Goal: Contribute content: Contribute content

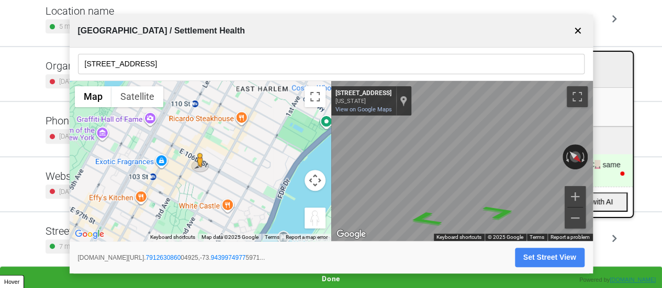
click at [579, 28] on button "✕" at bounding box center [578, 31] width 13 height 20
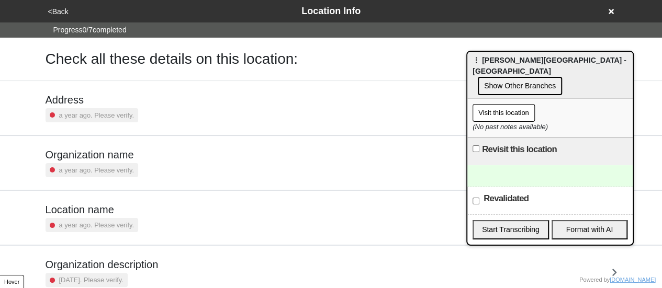
scroll to position [199, 0]
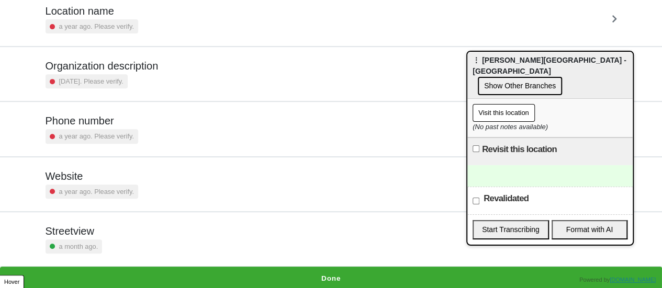
click at [120, 115] on h5 "Phone number" at bounding box center [92, 121] width 93 height 13
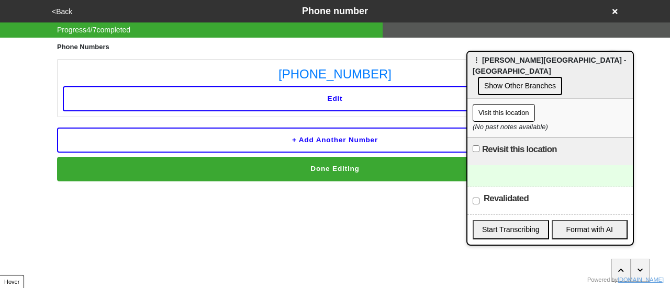
click at [54, 9] on button "<Back" at bounding box center [62, 12] width 27 height 12
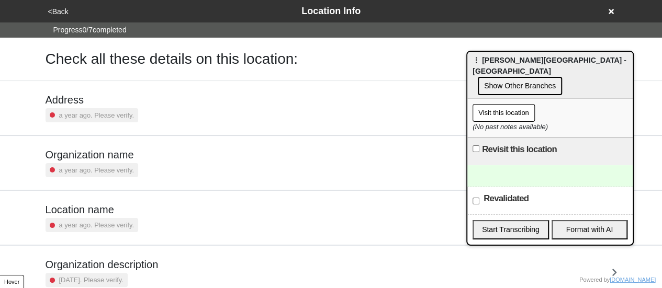
scroll to position [199, 0]
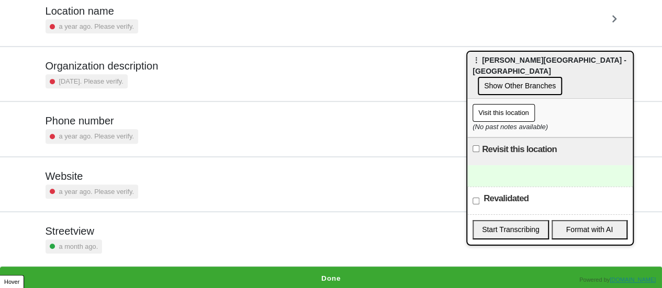
click at [124, 187] on small "a year ago. Please verify." at bounding box center [96, 192] width 75 height 10
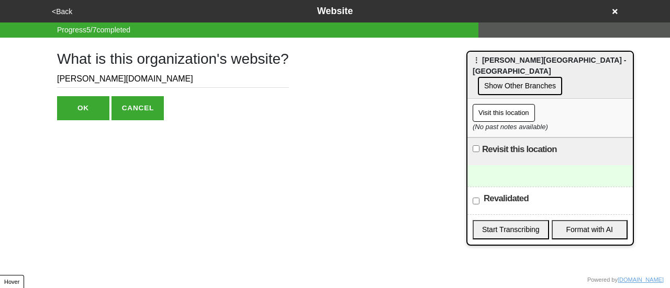
click at [103, 84] on input "[PERSON_NAME][DOMAIN_NAME]" at bounding box center [173, 79] width 232 height 17
click at [61, 12] on button "<Back" at bounding box center [62, 12] width 27 height 12
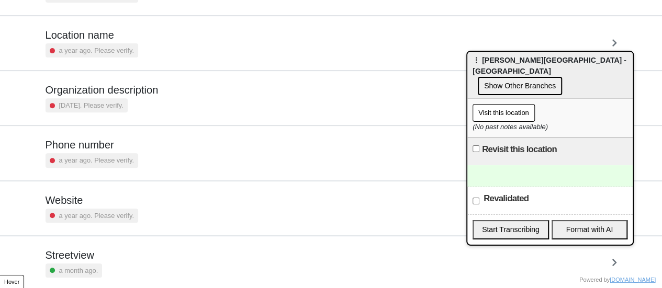
scroll to position [199, 0]
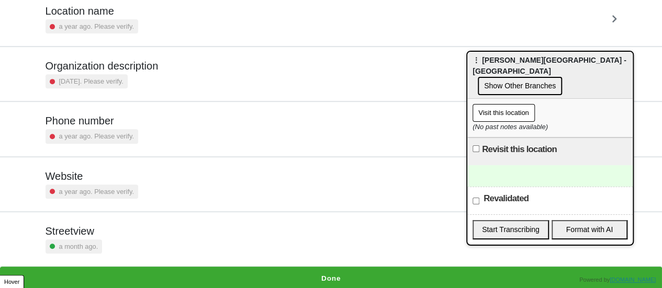
click at [345, 275] on button "Done" at bounding box center [331, 279] width 662 height 24
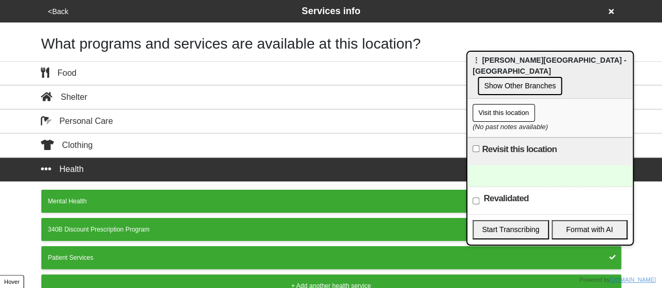
click at [535, 86] on div "⋮ [PERSON_NAME] Health Center - [GEOGRAPHIC_DATA] Show Other Branches" at bounding box center [549, 75] width 165 height 47
click at [530, 81] on button "Show Other Branches" at bounding box center [520, 86] width 84 height 18
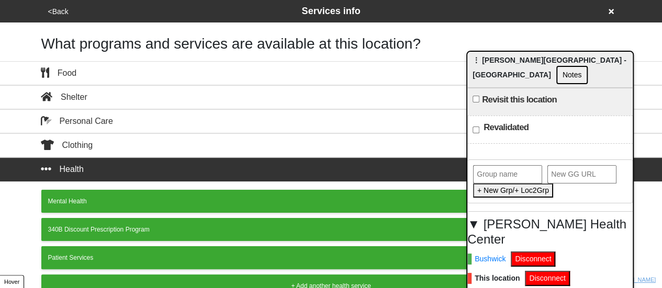
click at [51, 15] on button "<Back" at bounding box center [58, 12] width 27 height 12
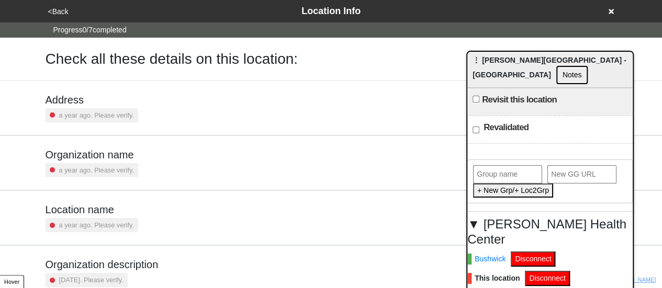
click at [51, 15] on button "<Back" at bounding box center [58, 12] width 27 height 12
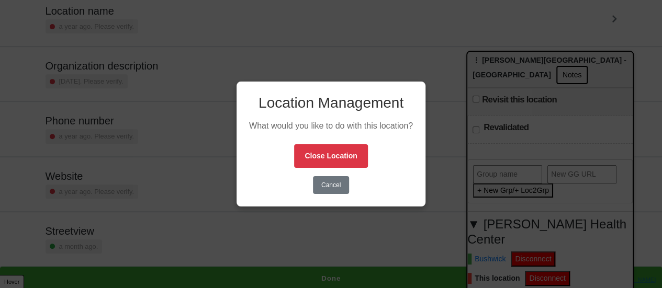
click at [335, 187] on button "Cancel" at bounding box center [331, 185] width 36 height 18
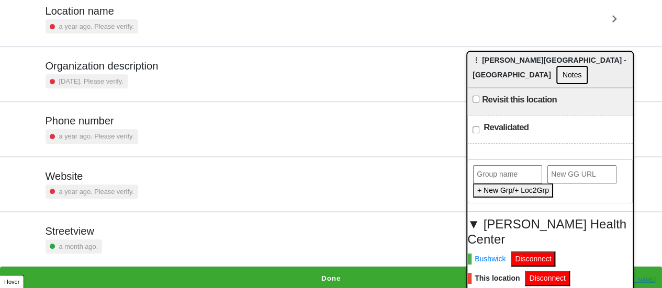
click at [103, 133] on small "a year ago. Please verify." at bounding box center [96, 136] width 75 height 10
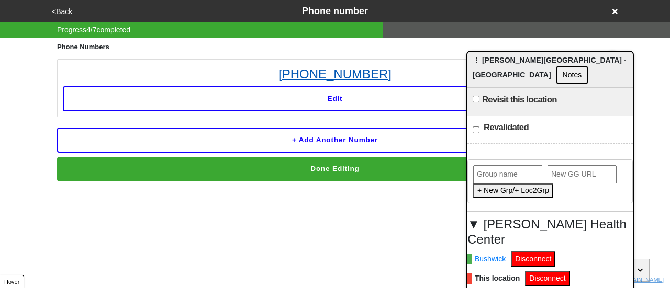
click at [360, 72] on link "212-227-8401" at bounding box center [335, 74] width 544 height 19
click at [556, 77] on button "Notes" at bounding box center [572, 75] width 32 height 18
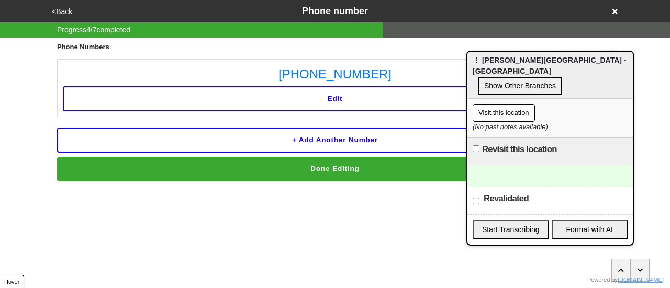
click at [66, 8] on button "<Back" at bounding box center [62, 12] width 27 height 12
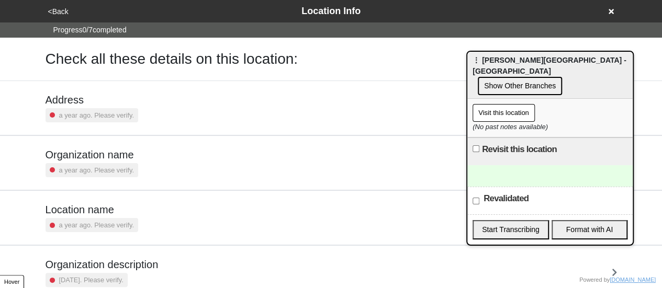
scroll to position [199, 0]
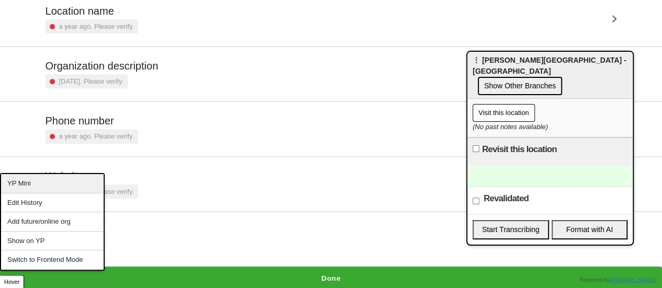
click at [47, 190] on div "YP Mini" at bounding box center [52, 183] width 103 height 19
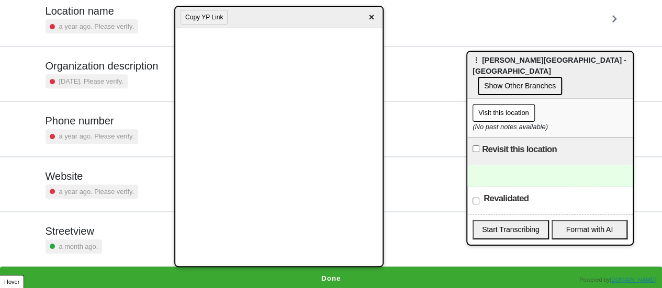
click at [369, 19] on span "×" at bounding box center [371, 17] width 12 height 14
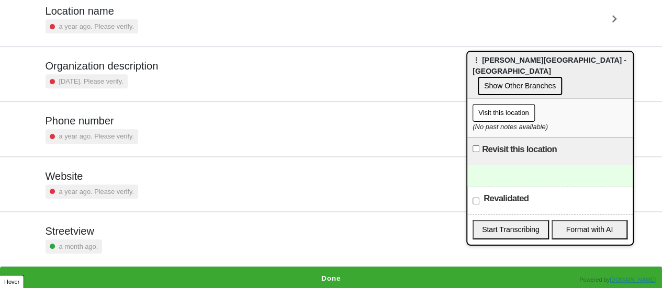
click at [331, 268] on button "Done" at bounding box center [331, 279] width 662 height 24
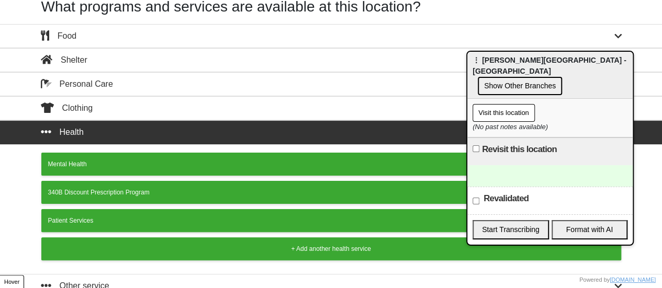
scroll to position [67, 0]
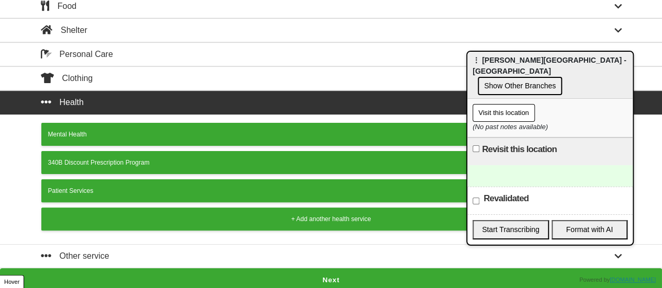
click at [331, 273] on button "Next" at bounding box center [331, 280] width 662 height 24
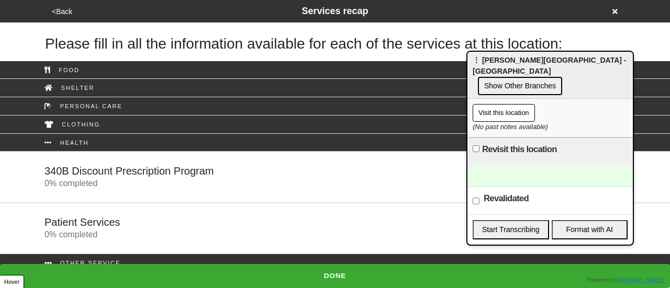
click at [511, 165] on div at bounding box center [549, 175] width 165 height 21
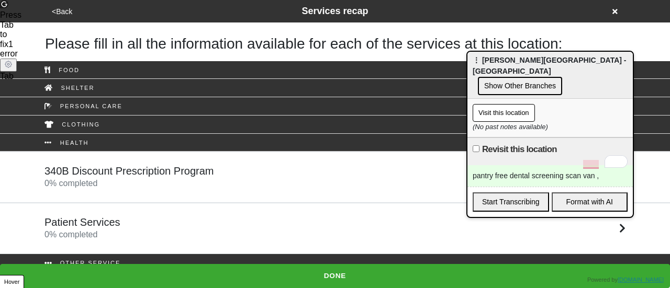
click at [492, 165] on div "pantry free dental screening scan van ," at bounding box center [549, 175] width 165 height 21
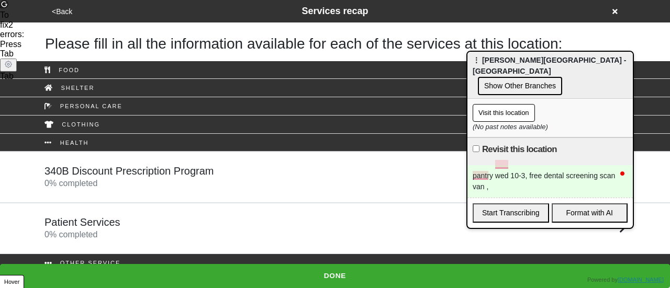
click at [498, 143] on label "Revisit this location" at bounding box center [519, 149] width 75 height 13
click at [479, 145] on input "Revisit this location" at bounding box center [476, 148] width 7 height 7
checkbox input "true"
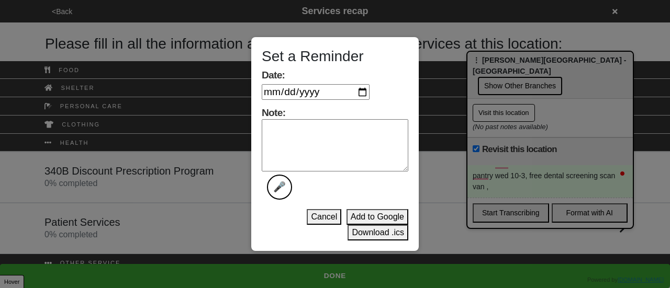
click at [367, 89] on input "Date:" at bounding box center [316, 92] width 108 height 16
type input "2025-09-23"
click at [330, 145] on textarea "Note: 🎤" at bounding box center [335, 145] width 147 height 52
type textarea "done?"
click at [374, 233] on button "Download .ics" at bounding box center [378, 233] width 61 height 16
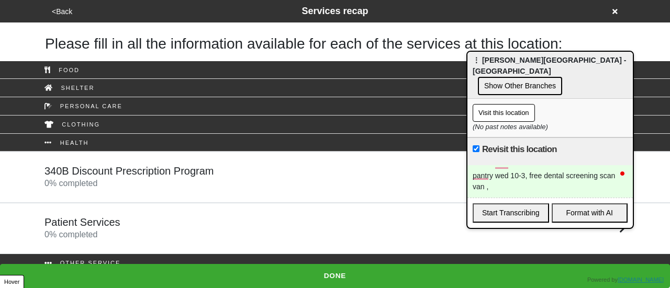
click at [526, 165] on div "pantry wed 10-3, free dental screening scan van ," at bounding box center [549, 181] width 165 height 32
drag, startPoint x: 515, startPoint y: 165, endPoint x: 527, endPoint y: 165, distance: 11.5
click at [526, 166] on div "pantry wed 10-3, free dental screening scan van ," at bounding box center [549, 181] width 165 height 32
click at [583, 166] on div "pantry wed 12-5 x116, free dental screening scan van ," at bounding box center [549, 181] width 165 height 32
click at [617, 165] on div "pantry wed 12-5 x116, free dental screening scan van ," at bounding box center [549, 181] width 165 height 32
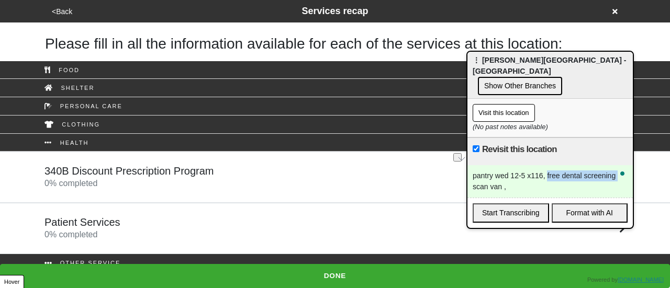
drag, startPoint x: 546, startPoint y: 166, endPoint x: 617, endPoint y: 168, distance: 70.7
click at [617, 168] on div "pantry wed 12-5 x116, free dental screening scan van ," at bounding box center [549, 181] width 165 height 32
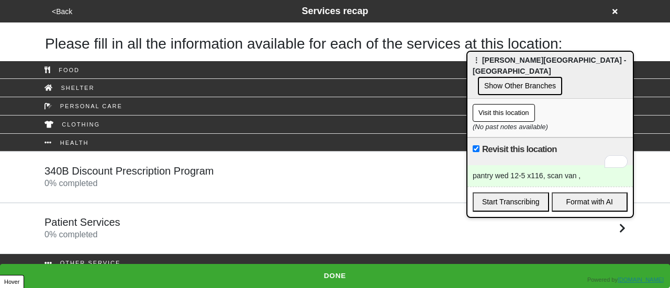
click at [180, 208] on link "Patient Services 0 % completed" at bounding box center [335, 228] width 670 height 51
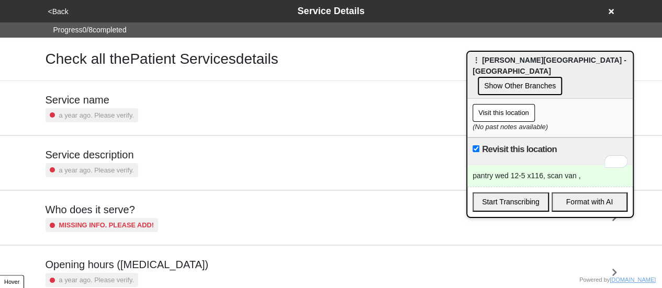
click at [122, 141] on div "Service description a year ago. Please verify." at bounding box center [331, 163] width 597 height 54
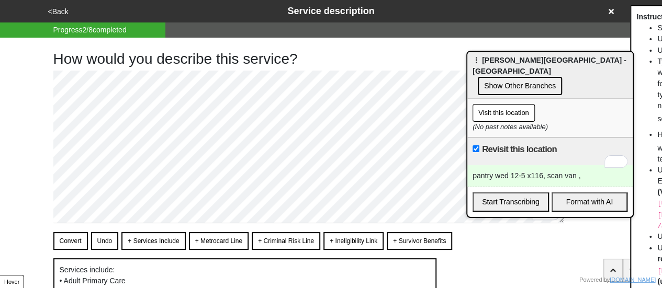
click at [58, 6] on button "<Back" at bounding box center [58, 12] width 27 height 12
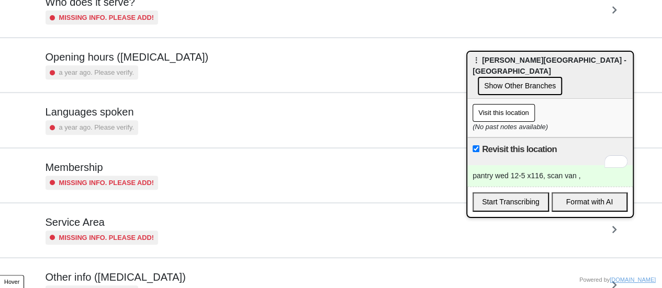
scroll to position [253, 0]
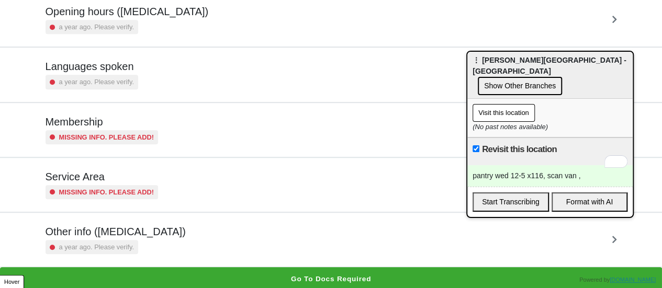
click at [156, 229] on div "Other info (coronavirus) a year ago. Please verify." at bounding box center [332, 240] width 572 height 29
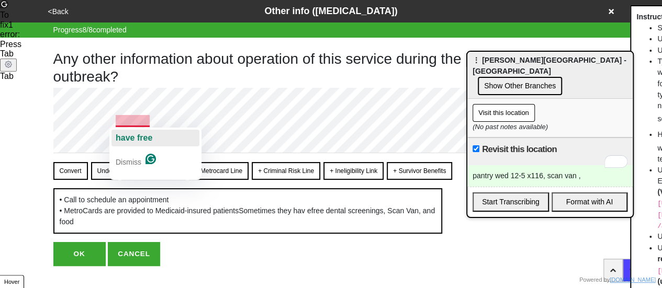
click at [141, 133] on span "have free" at bounding box center [134, 137] width 37 height 9
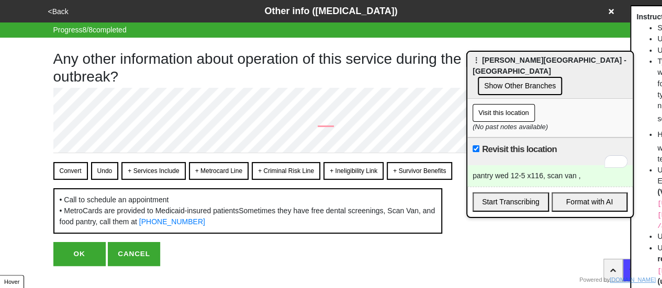
click at [75, 166] on button "Convert" at bounding box center [70, 171] width 35 height 18
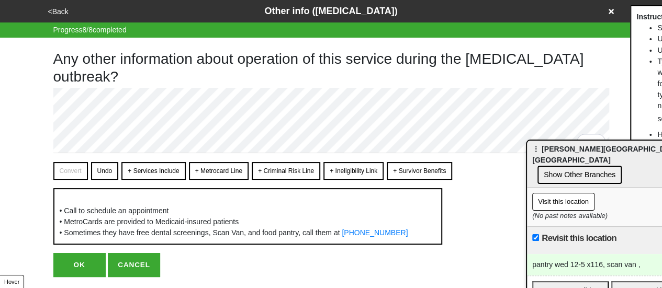
drag, startPoint x: 551, startPoint y: 62, endPoint x: 629, endPoint y: 168, distance: 131.4
click at [629, 164] on span "⋮ Betances Health Center - Manhattan" at bounding box center [609, 154] width 154 height 19
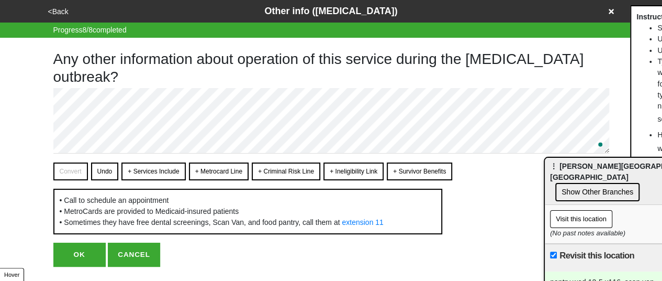
type textarea "x"
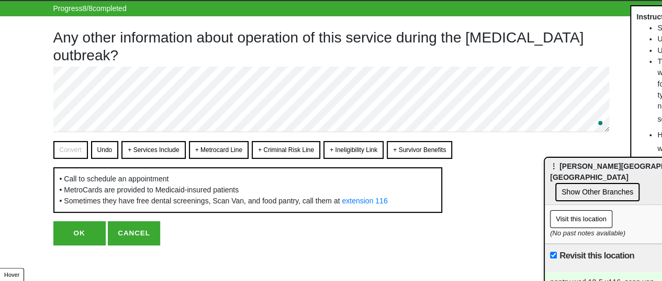
scroll to position [38, 0]
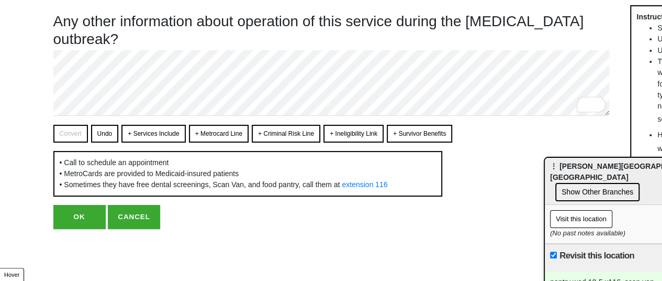
click at [86, 229] on button "OK" at bounding box center [79, 217] width 52 height 24
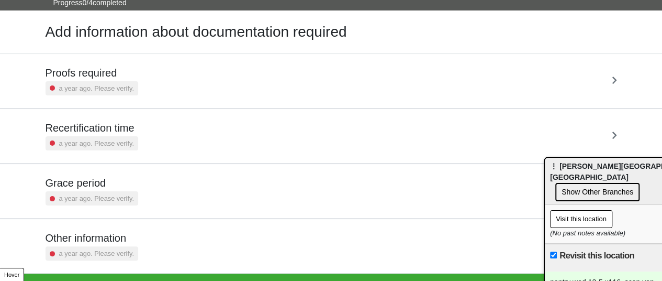
scroll to position [42, 0]
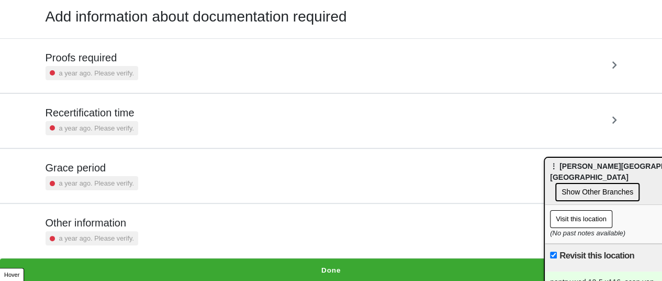
click at [318, 265] on button "Done" at bounding box center [331, 270] width 662 height 24
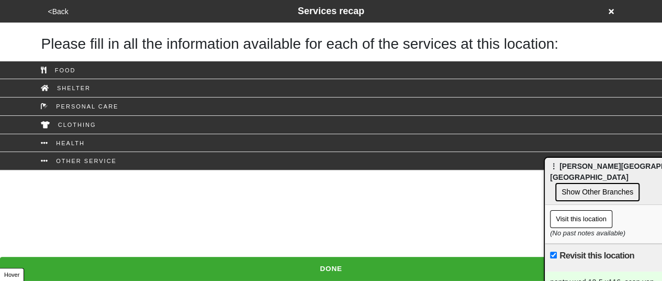
click at [317, 170] on html "<Back Services recap Please fill in all the information available for each of t…" at bounding box center [331, 85] width 662 height 170
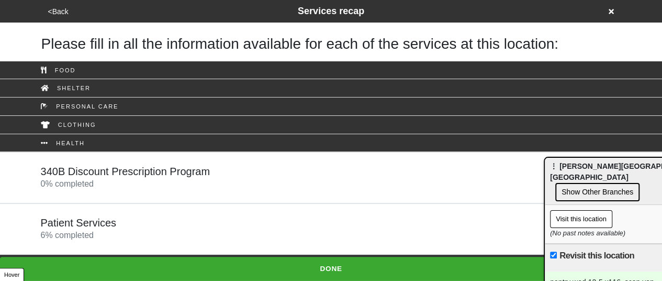
click at [60, 6] on button "<Back" at bounding box center [58, 12] width 27 height 12
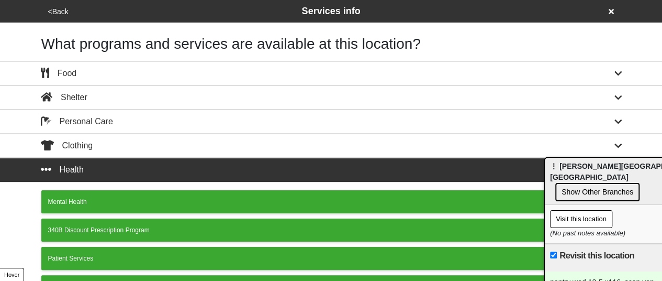
click at [60, 6] on button "<Back" at bounding box center [58, 12] width 27 height 12
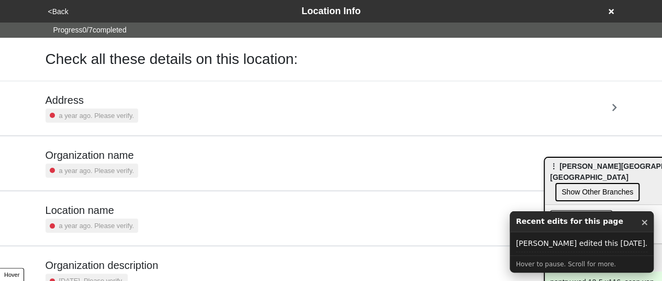
scroll to position [207, 0]
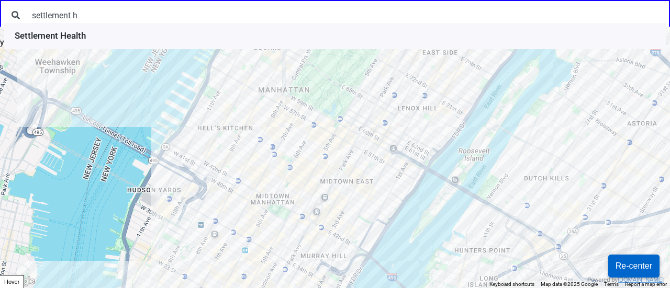
click at [111, 18] on input "settlement h" at bounding box center [345, 15] width 639 height 20
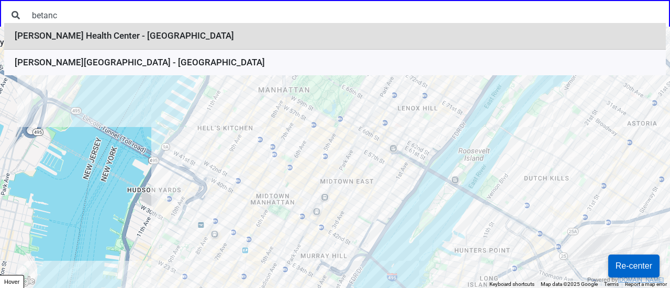
type input "betanc"
click at [120, 48] on li "Betances Health Center - Bushwick" at bounding box center [335, 36] width 662 height 27
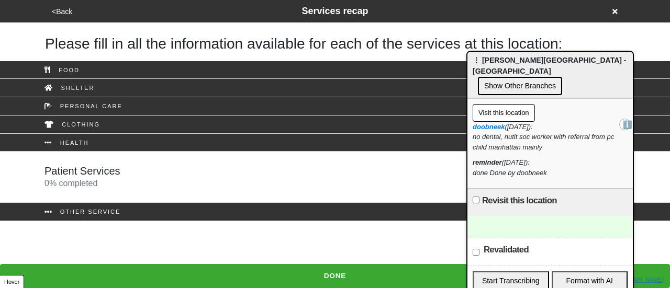
click at [487, 63] on span "⋮ Betances Health Center - Bushwick" at bounding box center [550, 65] width 154 height 19
drag, startPoint x: 498, startPoint y: 103, endPoint x: 124, endPoint y: -43, distance: 402.2
click at [124, 0] on html "<Back Services recap Please fill in all the information available for each of t…" at bounding box center [335, 110] width 670 height 221
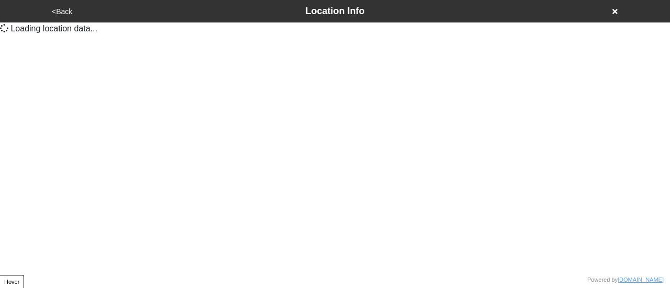
click at [68, 14] on button "<Back" at bounding box center [62, 12] width 27 height 12
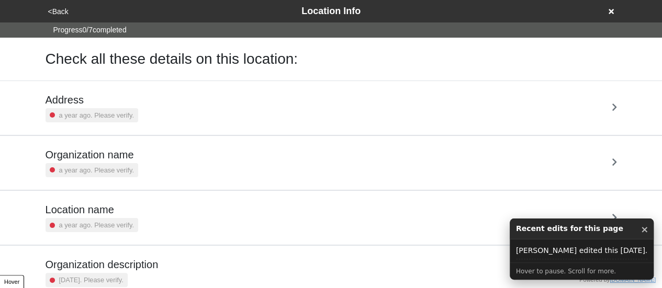
click at [158, 165] on div "Organization name a year ago. Please verify." at bounding box center [332, 163] width 572 height 29
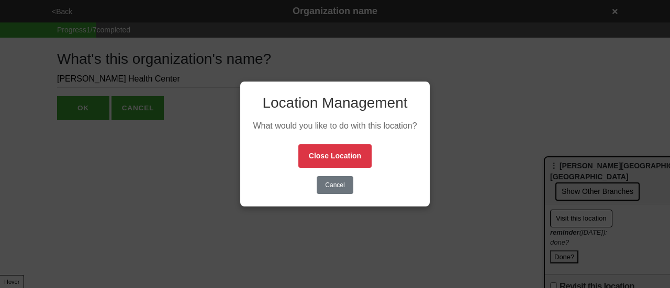
drag, startPoint x: 314, startPoint y: 194, endPoint x: 328, endPoint y: 189, distance: 14.6
click at [315, 194] on div "Location Management What would you like to do with this location? Close Locatio…" at bounding box center [334, 144] width 189 height 125
click at [333, 186] on button "Cancel" at bounding box center [335, 185] width 36 height 18
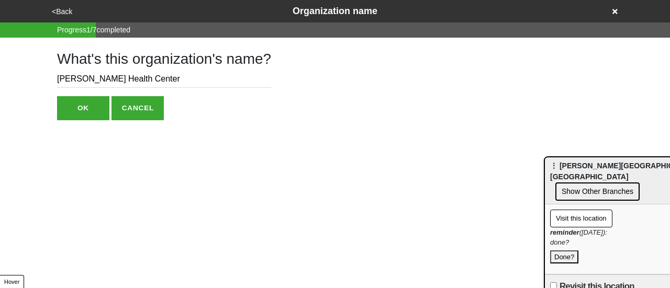
click at [155, 75] on input "[PERSON_NAME] Health Center" at bounding box center [164, 79] width 214 height 17
type input "[PERSON_NAME] Health Center (BHC)"
click at [77, 121] on html "<Back Organization name Progress 1 / 7 completed What's this organization's nam…" at bounding box center [335, 81] width 670 height 162
click at [79, 116] on button "OK" at bounding box center [83, 108] width 52 height 24
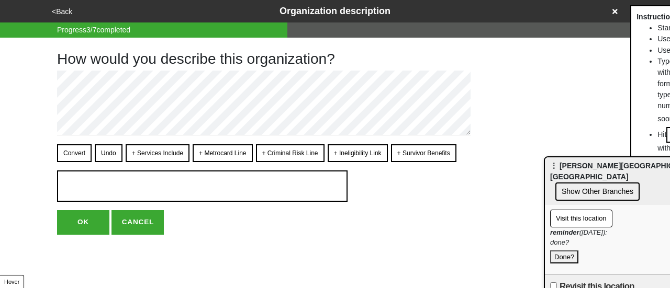
click at [65, 12] on button "<Back" at bounding box center [62, 12] width 27 height 12
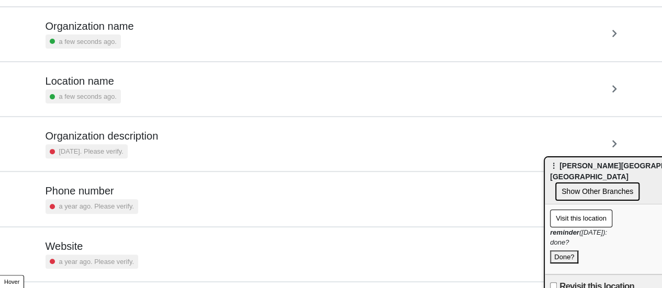
scroll to position [199, 0]
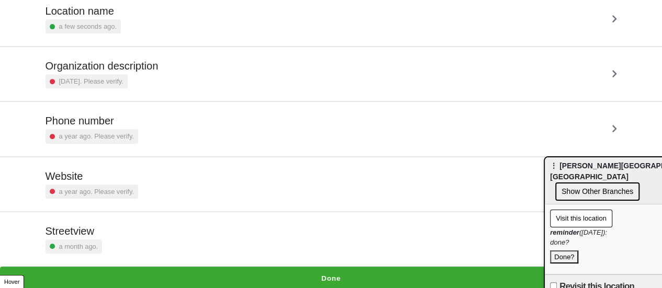
click at [619, 183] on button "Show Other Branches" at bounding box center [597, 192] width 84 height 18
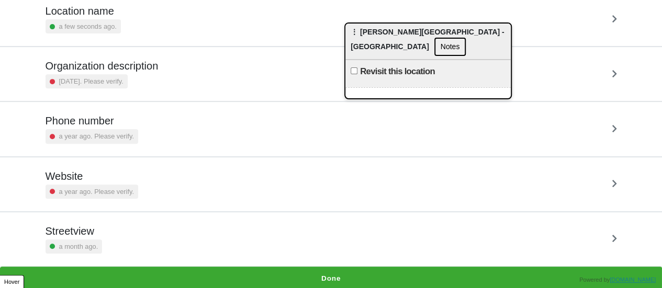
drag, startPoint x: 608, startPoint y: 161, endPoint x: 397, endPoint y: 25, distance: 251.7
click at [398, 28] on span "⋮ Betances Health Center - Manhattan" at bounding box center [428, 39] width 154 height 23
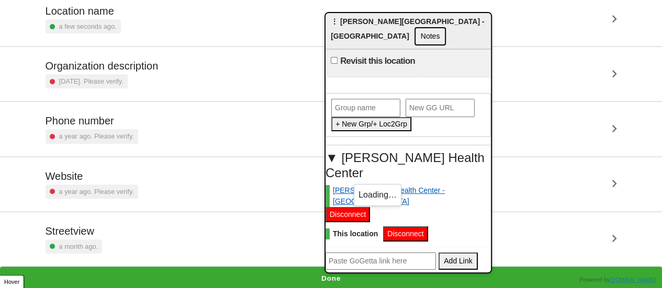
click at [354, 185] on link "Betances Health Center - Bushwick" at bounding box center [406, 196] width 160 height 22
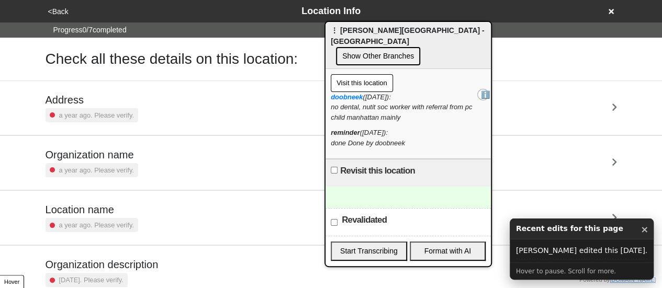
click at [114, 156] on h5 "Organization name" at bounding box center [92, 155] width 93 height 13
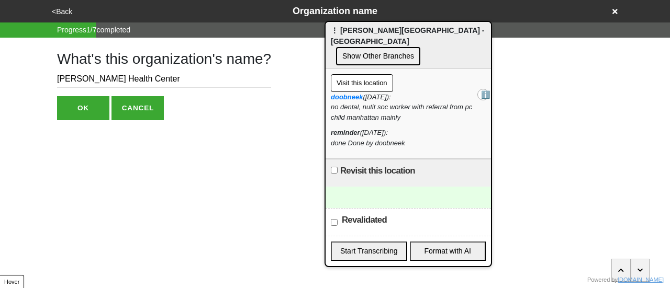
click at [154, 70] on div "What's this organization's name? [PERSON_NAME][GEOGRAPHIC_DATA] OK CANCEL" at bounding box center [164, 79] width 214 height 83
click at [152, 77] on input "[PERSON_NAME] Health Center" at bounding box center [164, 79] width 214 height 17
type input "[PERSON_NAME] Health Center (BHC)"
click at [86, 105] on button "OK" at bounding box center [83, 108] width 52 height 24
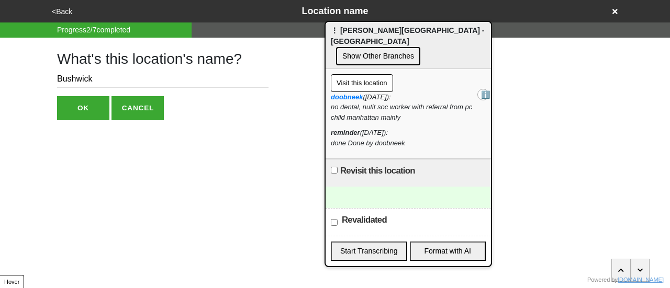
click at [62, 15] on button "<Back" at bounding box center [62, 12] width 27 height 12
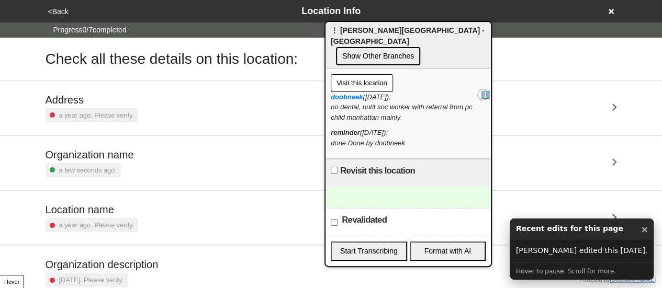
click at [108, 96] on h5 "Address" at bounding box center [92, 100] width 93 height 13
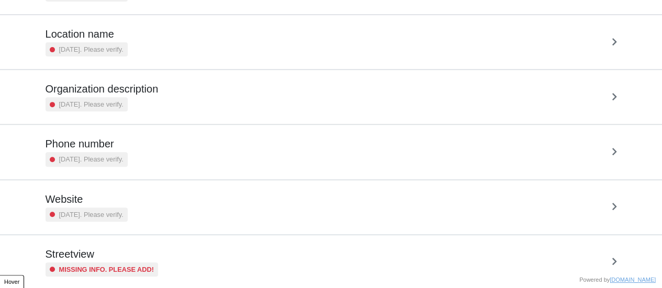
scroll to position [199, 0]
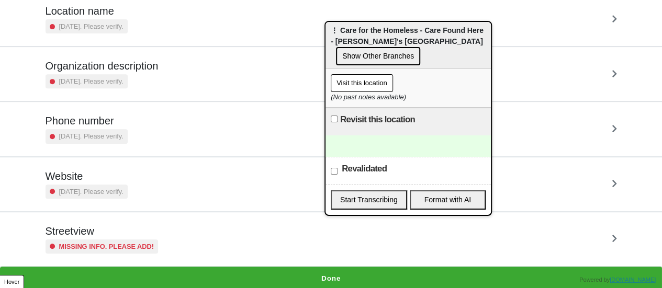
click at [118, 247] on small "Missing info. Please add!" at bounding box center [106, 247] width 95 height 10
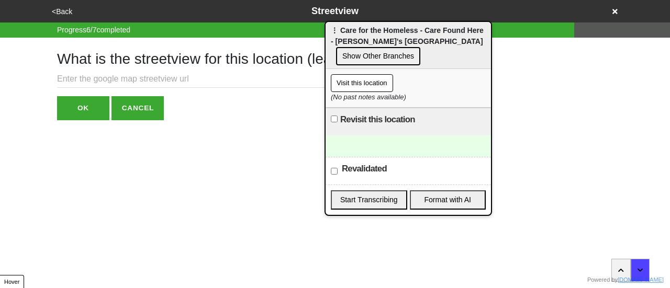
click at [191, 73] on input "text" at bounding box center [262, 79] width 411 height 17
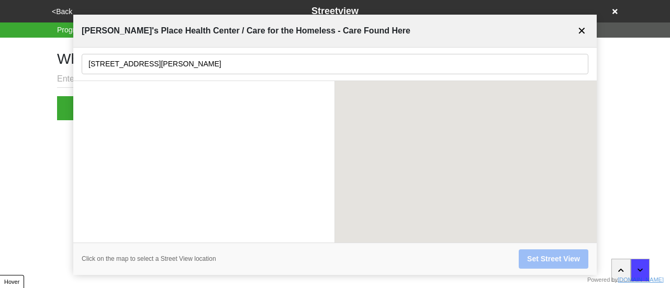
click at [394, 45] on div "Susan's Place Health Center / Care for the Homeless - Care Found Here ✕" at bounding box center [334, 31] width 523 height 33
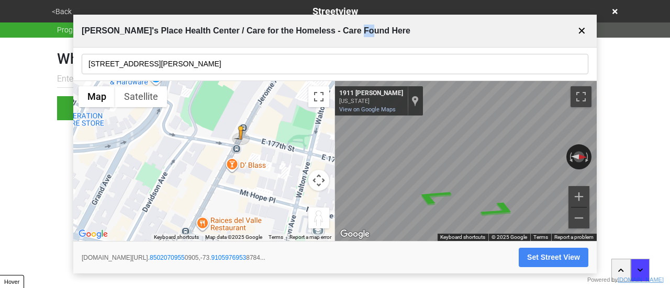
drag, startPoint x: 230, startPoint y: 146, endPoint x: 179, endPoint y: 198, distance: 73.3
click at [185, 205] on div "To activate drag with keyboard, press Alt + Enter. Once in keyboard drag state,…" at bounding box center [203, 161] width 261 height 161
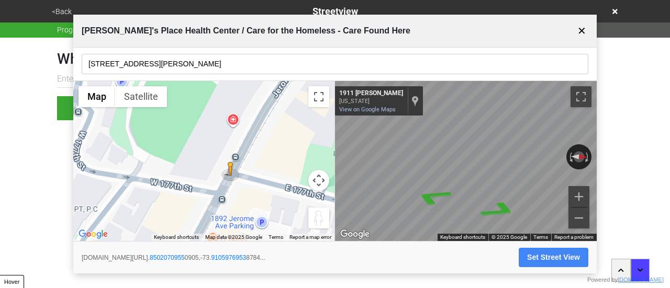
click at [163, 65] on input "1911-21 Jerome Ave" at bounding box center [335, 64] width 507 height 20
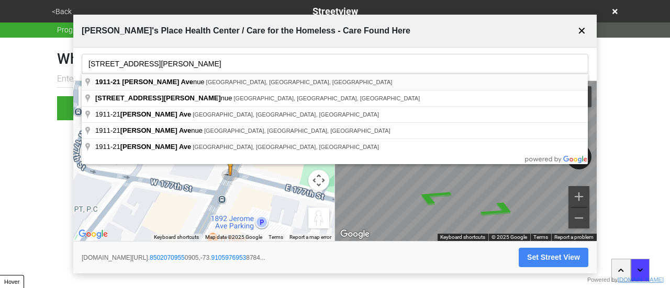
type input "1911-21 Jerome Avenue, The Bronx, NY, USA"
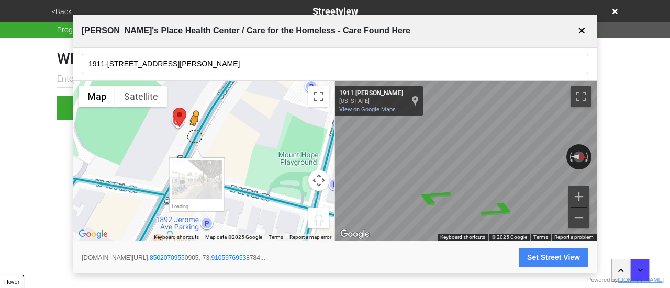
drag, startPoint x: 177, startPoint y: 176, endPoint x: 196, endPoint y: 141, distance: 39.6
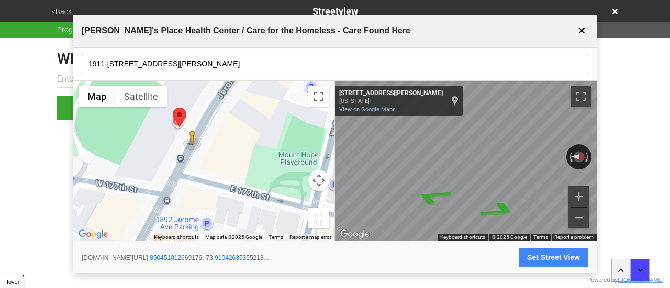
drag, startPoint x: 438, startPoint y: 192, endPoint x: 333, endPoint y: 182, distance: 105.1
click at [316, 182] on div "← Move left → Move right ↑ Move up ↓ Move down + Zoom in - Zoom out Home Jump l…" at bounding box center [334, 161] width 523 height 161
click at [250, 154] on div "← Move left → Move right ↑ Move up ↓ Move down + Zoom in - Zoom out Home Jump l…" at bounding box center [334, 161] width 523 height 161
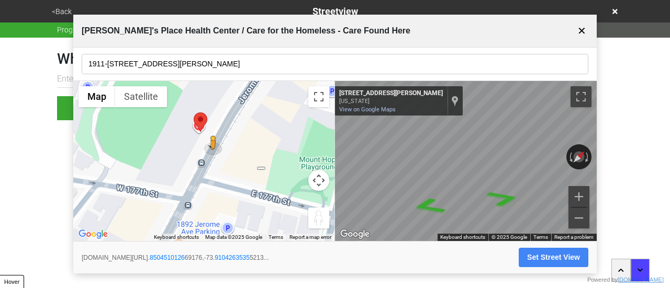
click at [393, 164] on div "← Move left → Move right ↑ Move up ↓ Move down + Zoom in - Zoom out Home Jump l…" at bounding box center [334, 161] width 523 height 161
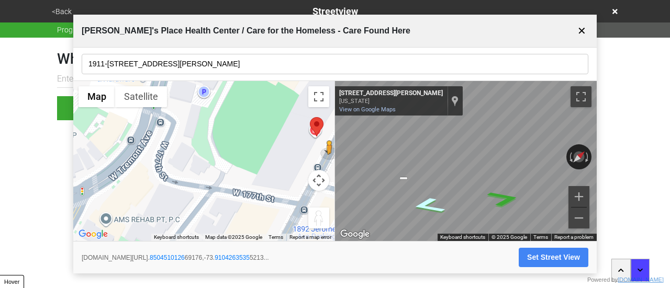
click at [422, 202] on icon "Go Southwest, Jerome Ave" at bounding box center [428, 206] width 63 height 24
click at [419, 198] on icon "Go Southwest, Jerome Ave" at bounding box center [426, 199] width 48 height 21
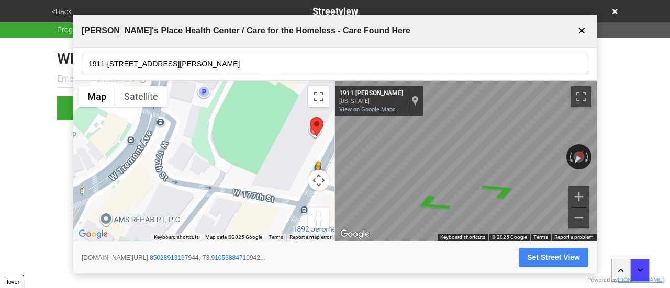
click at [230, 158] on div "← Move left → Move right ↑ Move up ↓ Move down + Zoom in - Zoom out Home Jump l…" at bounding box center [334, 161] width 523 height 161
click at [485, 180] on icon "Go Northeast, Jerome Ave" at bounding box center [482, 183] width 77 height 24
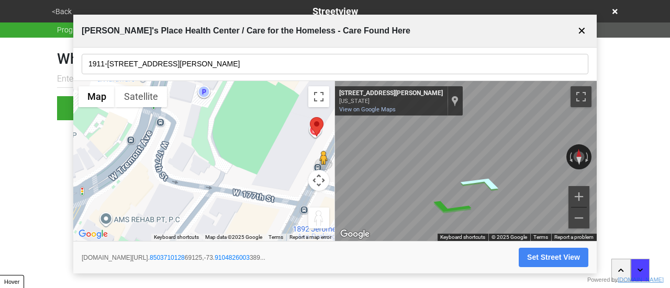
click at [486, 181] on icon "Go Northeast, Jerome Ave" at bounding box center [482, 183] width 77 height 24
click at [492, 178] on icon "Go Northeast, Jerome Ave" at bounding box center [483, 183] width 77 height 25
click at [490, 181] on icon "Go Northeast, Jerome Ave" at bounding box center [483, 183] width 77 height 25
click at [646, 162] on html "<Back Streetview Progress 6 / 7 completed What is the streetview for this locat…" at bounding box center [335, 81] width 670 height 162
click at [545, 254] on button "Set Street View" at bounding box center [554, 257] width 70 height 19
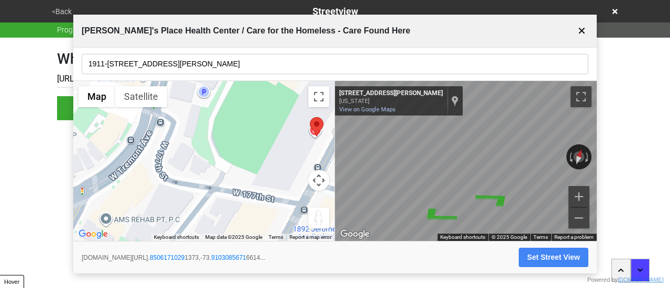
type input "https://www.google.com/maps/@40.85061710291373,-73.91030856716614,3a,75y,341.19…"
